Goal: Navigation & Orientation: Understand site structure

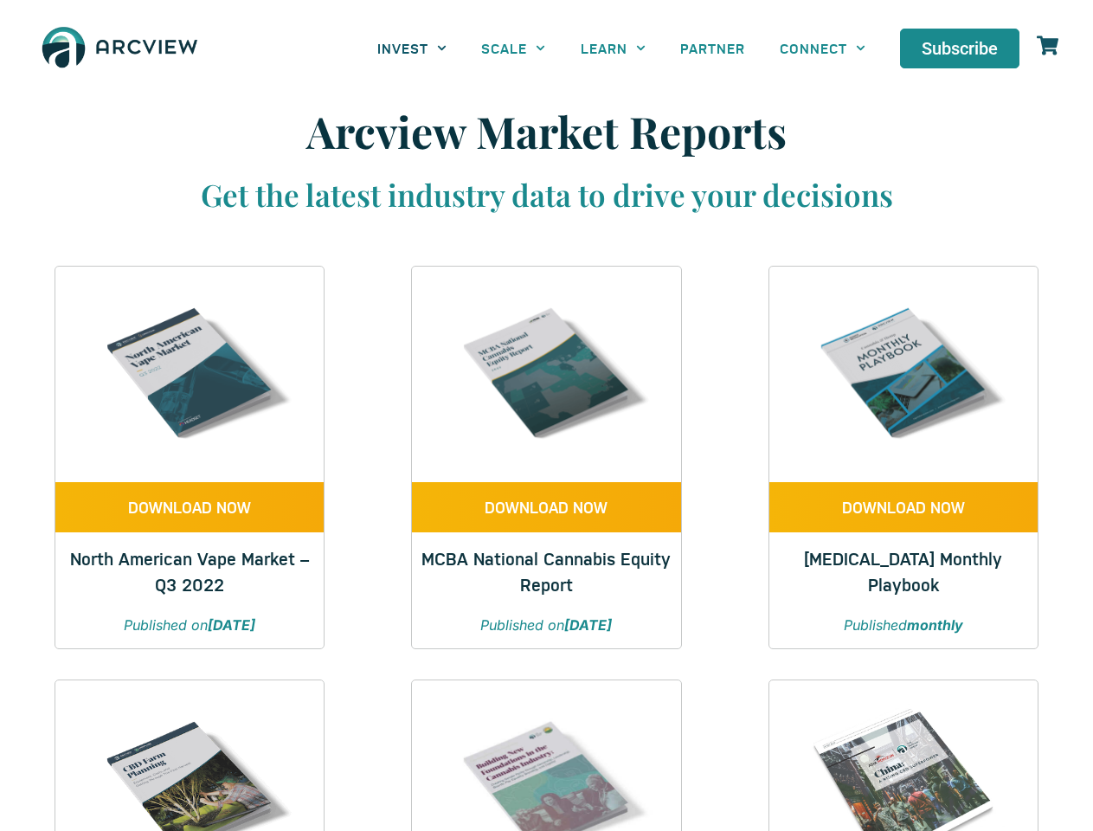
click at [412, 48] on link "INVEST" at bounding box center [412, 48] width 104 height 39
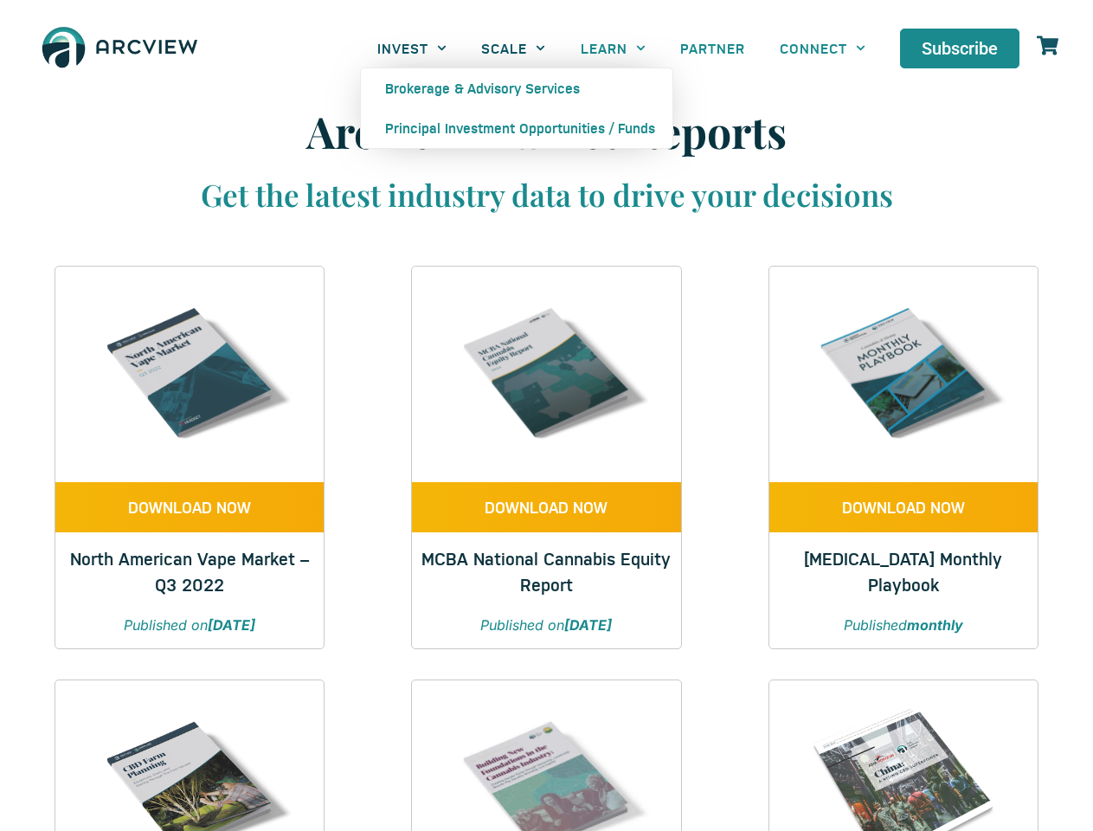
click at [513, 48] on link "SCALE" at bounding box center [513, 48] width 99 height 39
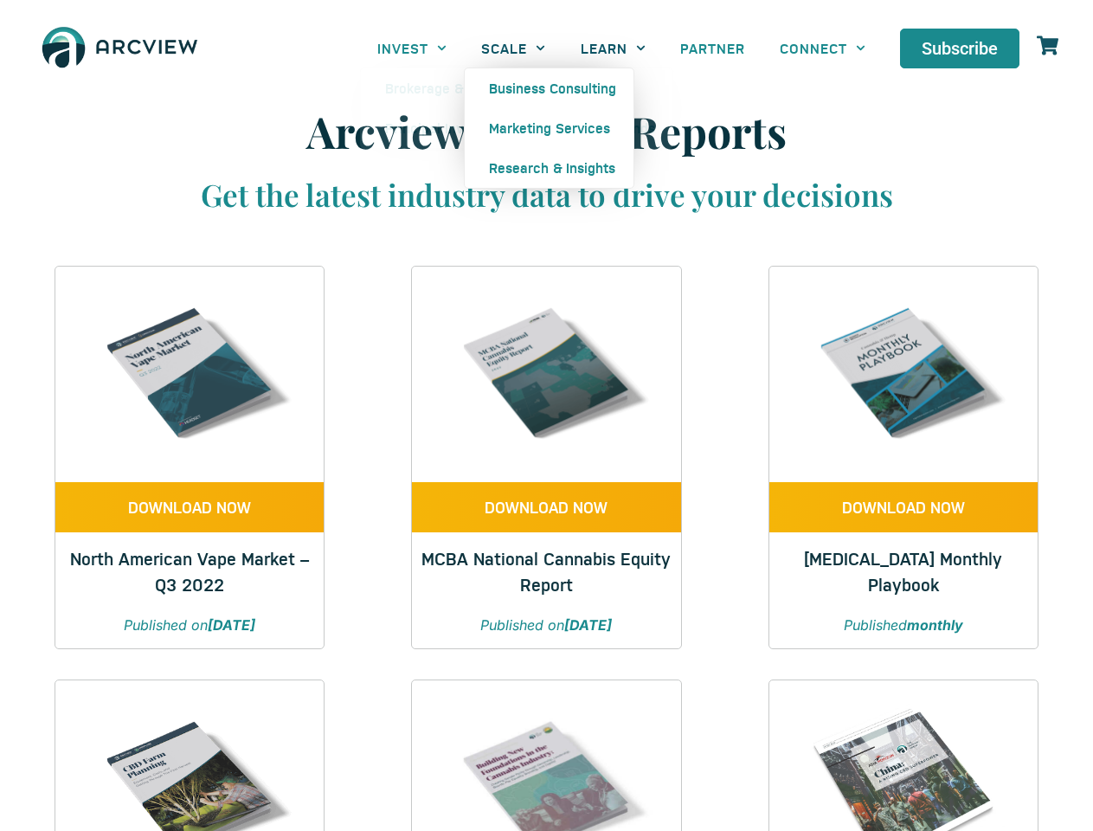
click at [613, 48] on link "LEARN" at bounding box center [612, 48] width 99 height 39
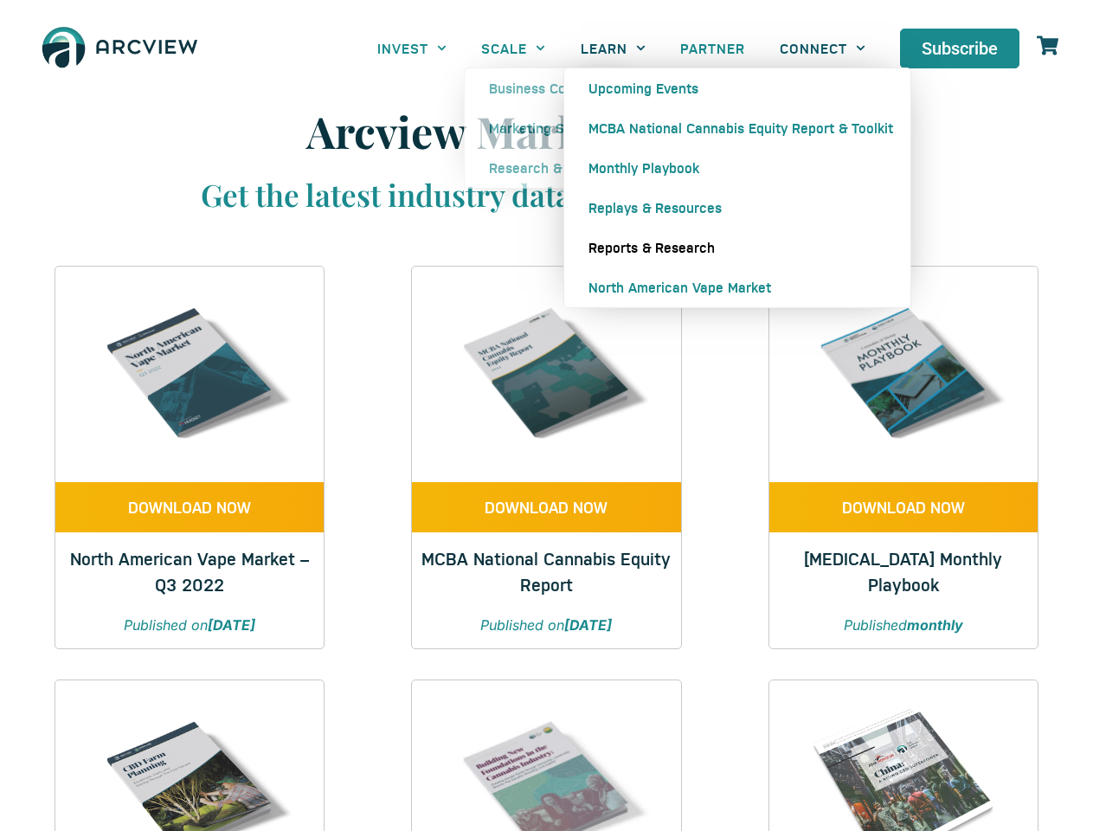
click at [822, 48] on link "CONNECT" at bounding box center [822, 48] width 120 height 39
